Goal: Transaction & Acquisition: Download file/media

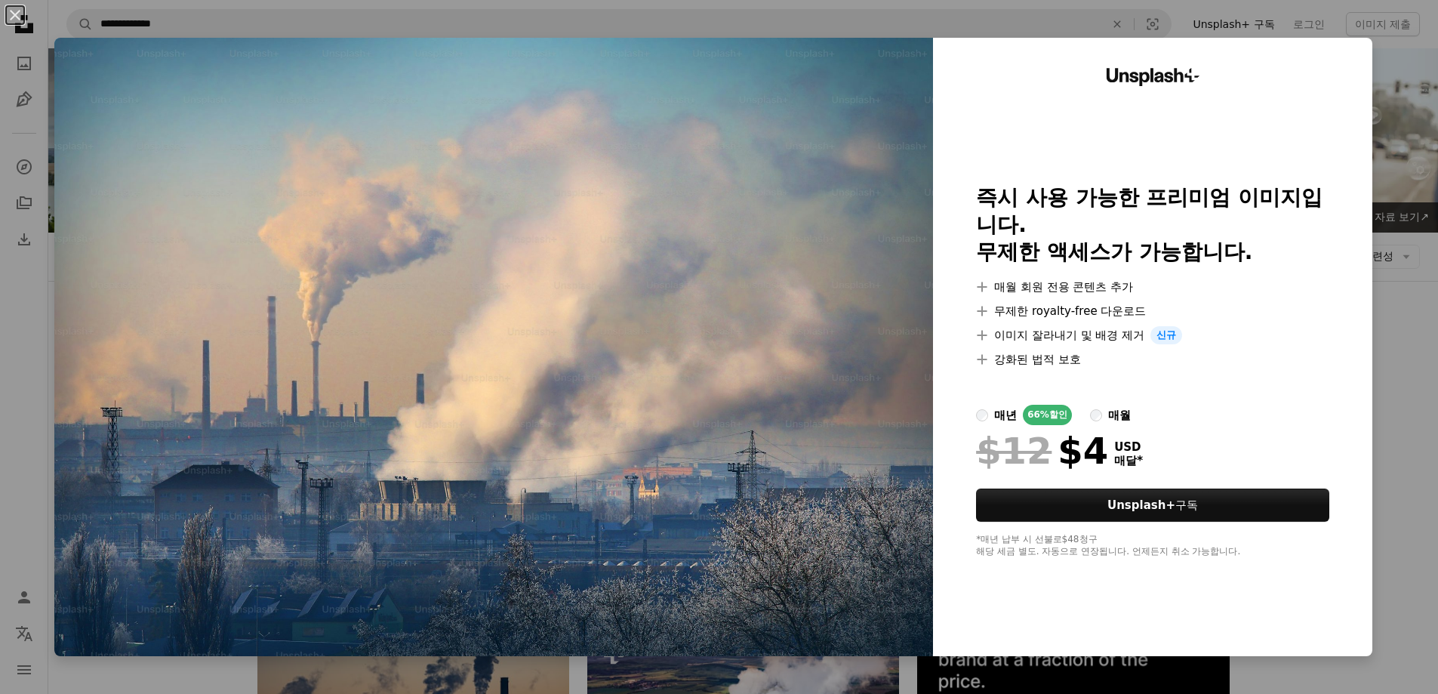
scroll to position [302, 0]
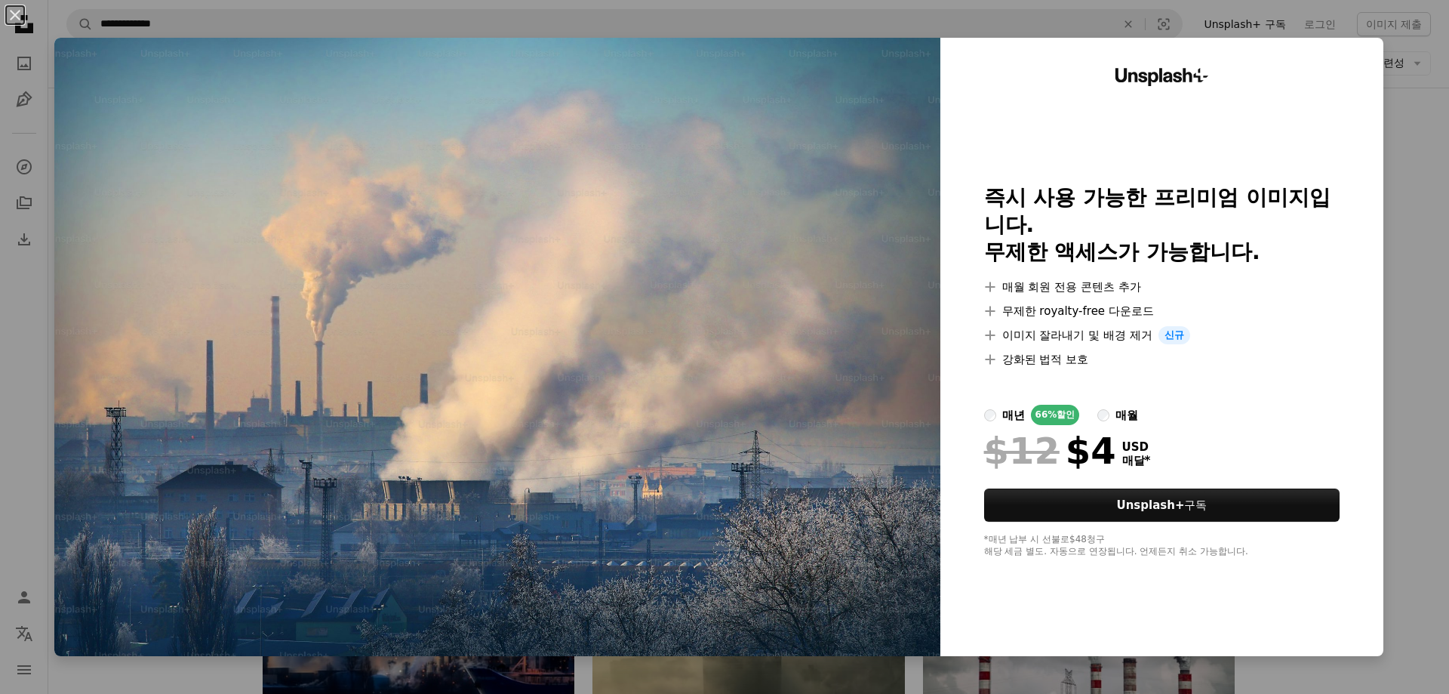
click at [1405, 79] on div "An X shape Unsplash+ 즉시 사용 가능한 프리미엄 이미지입니다. 무제한 액세스가 가능합니다. A plus sign 매월 회원 전…" at bounding box center [724, 347] width 1449 height 694
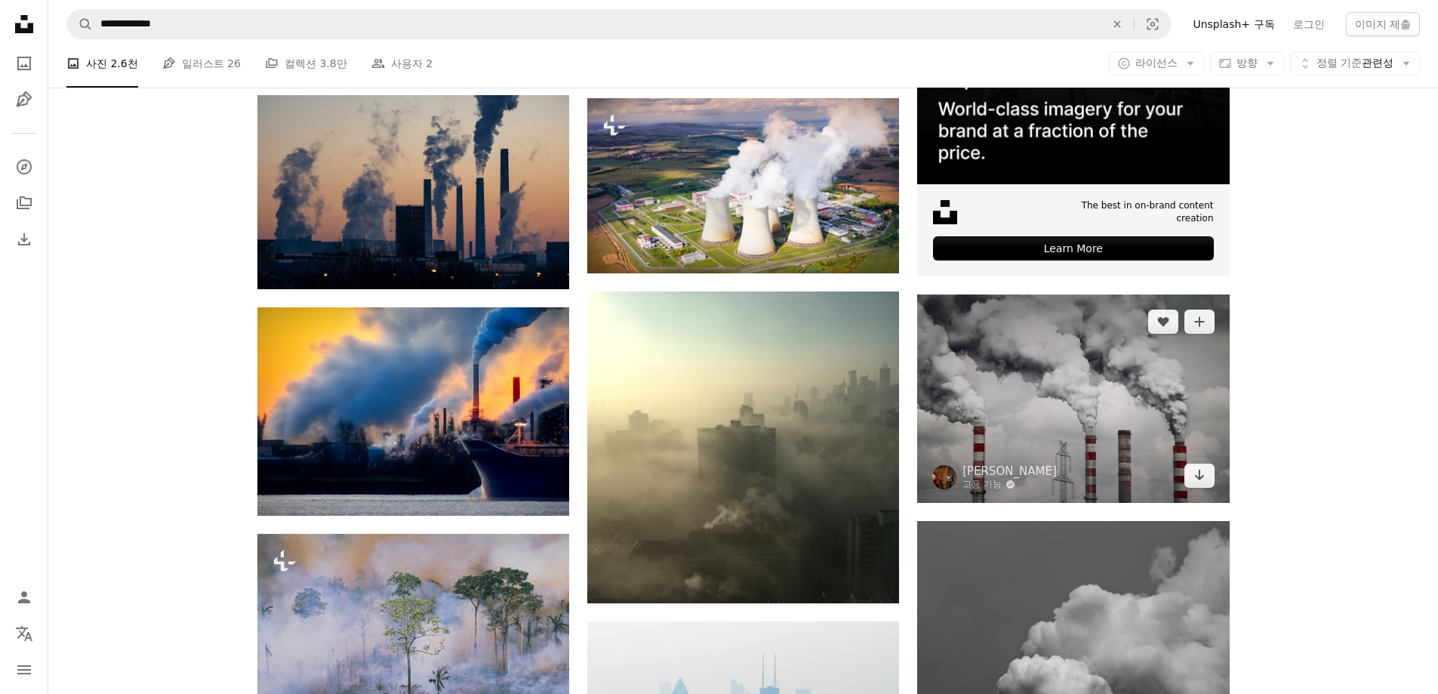
scroll to position [604, 0]
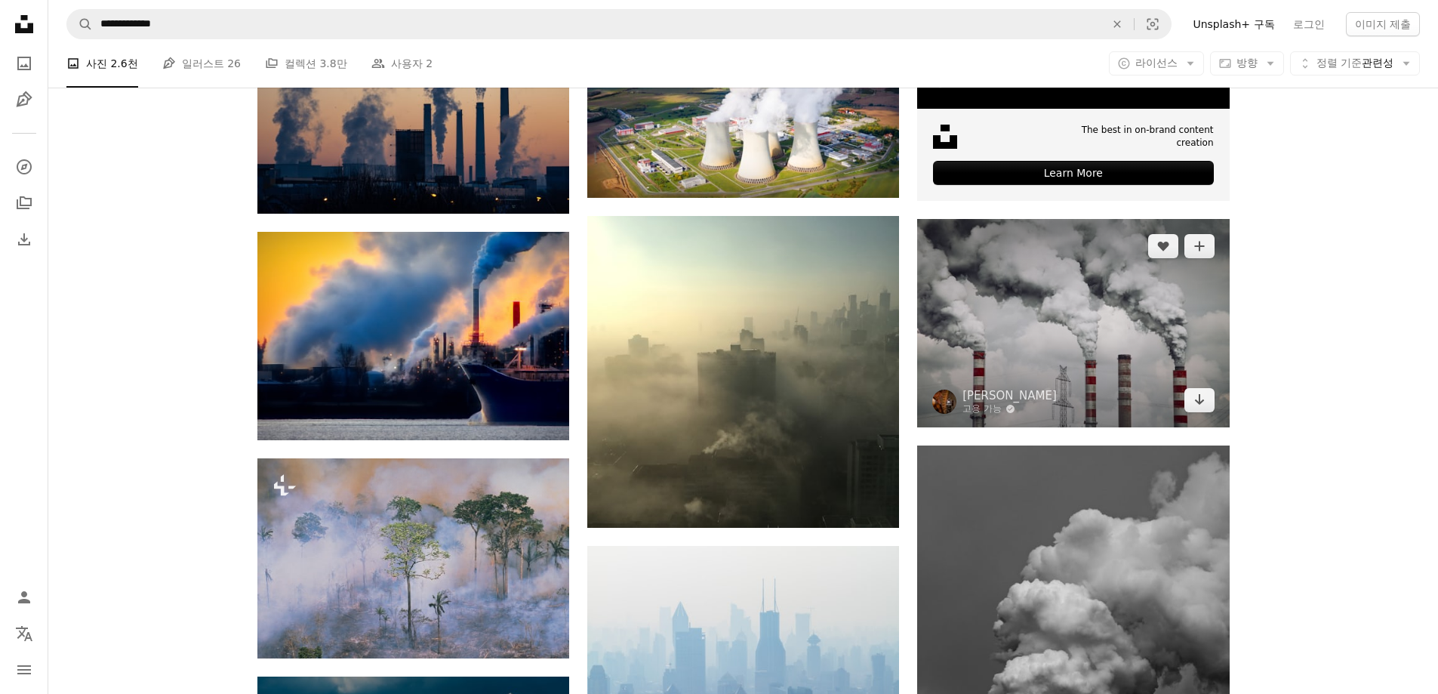
click at [1146, 349] on img at bounding box center [1073, 323] width 312 height 208
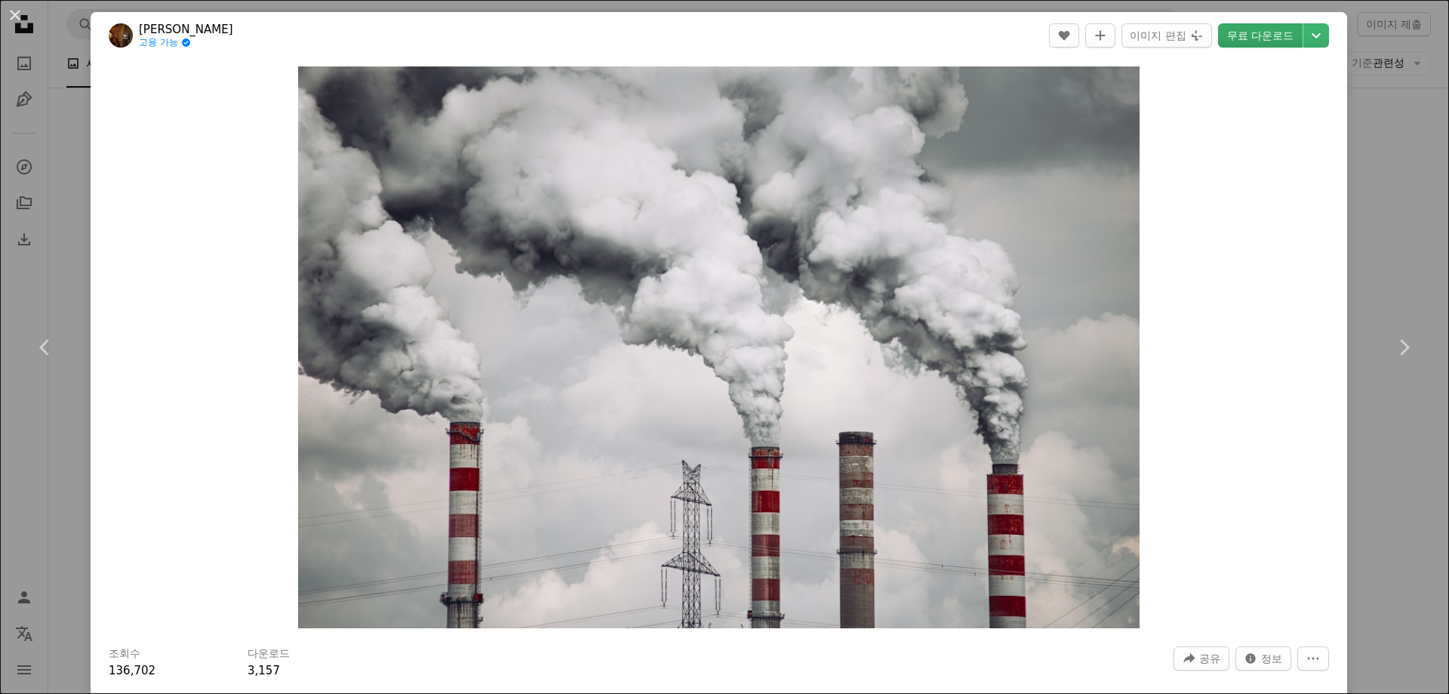
click at [1274, 34] on link "무료 다운로드" at bounding box center [1260, 35] width 85 height 24
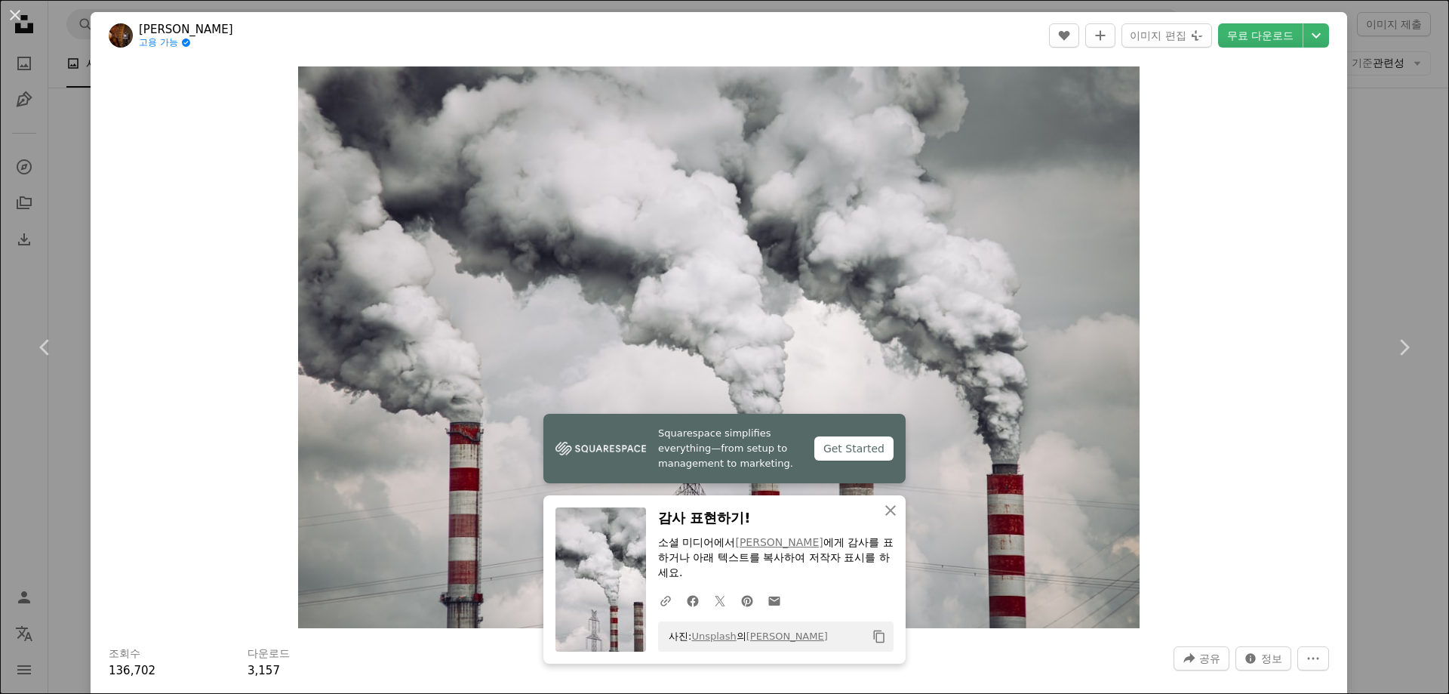
click at [1364, 99] on div "An X shape Chevron left Chevron right Squarespace simplifies everything—from se…" at bounding box center [724, 347] width 1449 height 694
